Goal: Find specific page/section: Find specific page/section

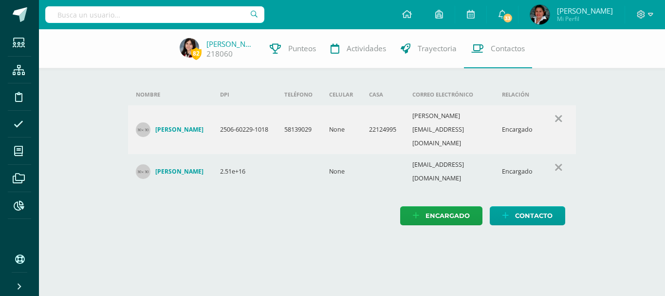
click at [62, 20] on input "text" at bounding box center [154, 14] width 219 height 17
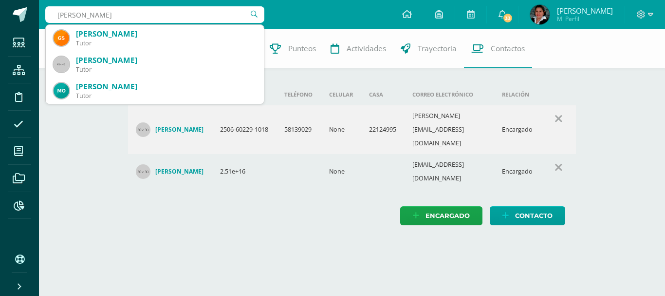
type input "Gabriela Sandoval"
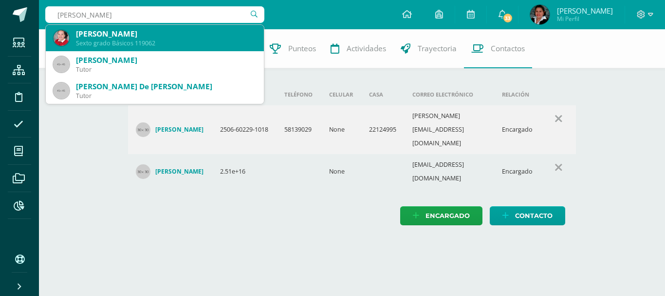
click at [99, 30] on div "Gabriela Alessandra Sandoval Méndez" at bounding box center [166, 34] width 180 height 10
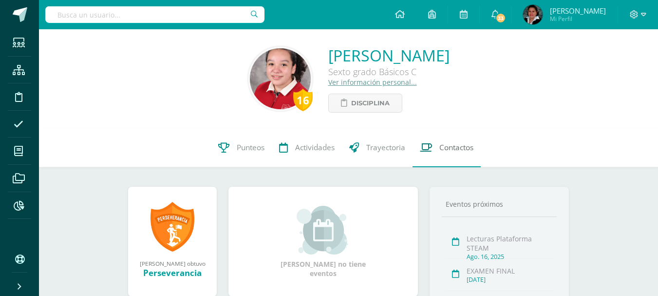
click at [461, 145] on span "Contactos" at bounding box center [456, 147] width 34 height 10
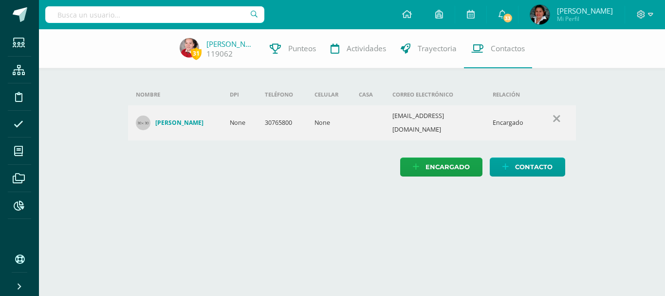
click at [82, 13] on input "text" at bounding box center [154, 14] width 219 height 17
paste input "michellezarazua@gmail.com"
type input "michellezarazua@gmail.com"
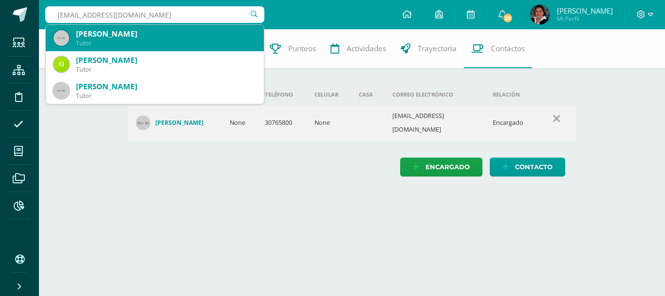
click at [104, 35] on div "[PERSON_NAME]" at bounding box center [166, 34] width 180 height 10
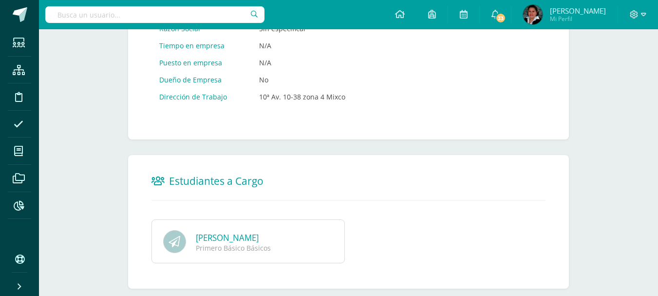
scroll to position [628, 0]
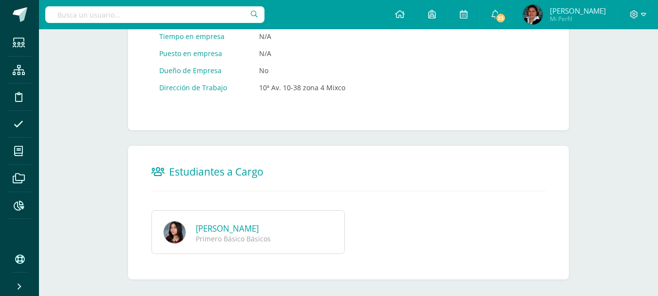
click at [247, 223] on link "[PERSON_NAME]" at bounding box center [227, 228] width 63 height 11
